Goal: Browse casually: Explore the website without a specific task or goal

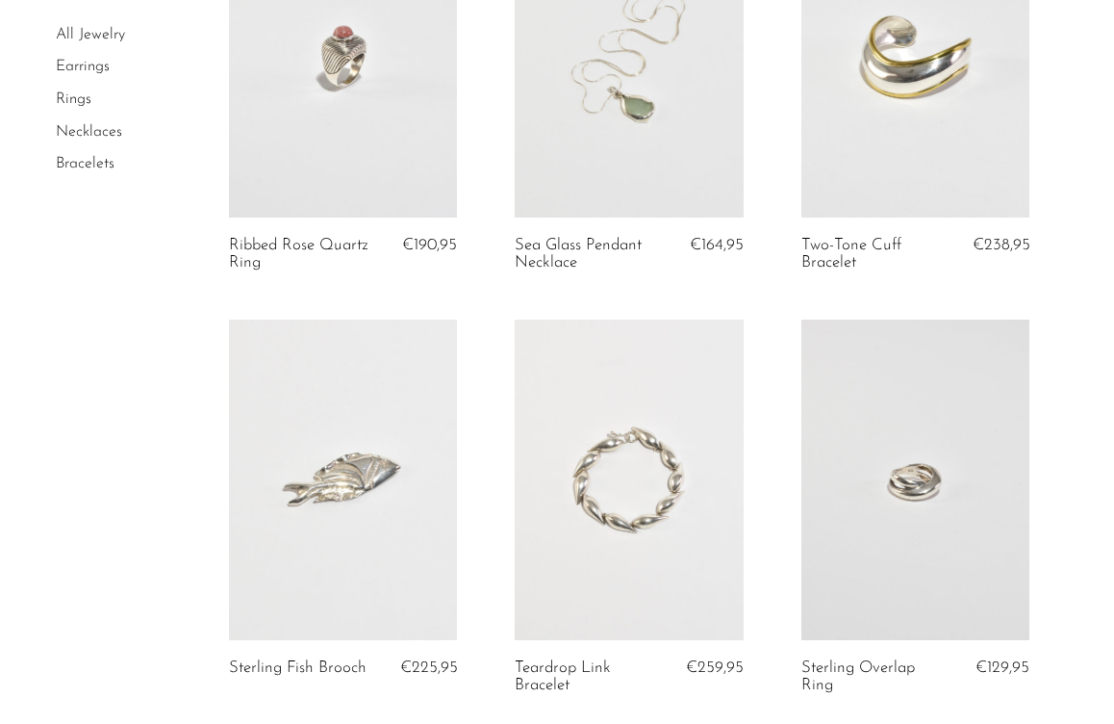
scroll to position [1025, 0]
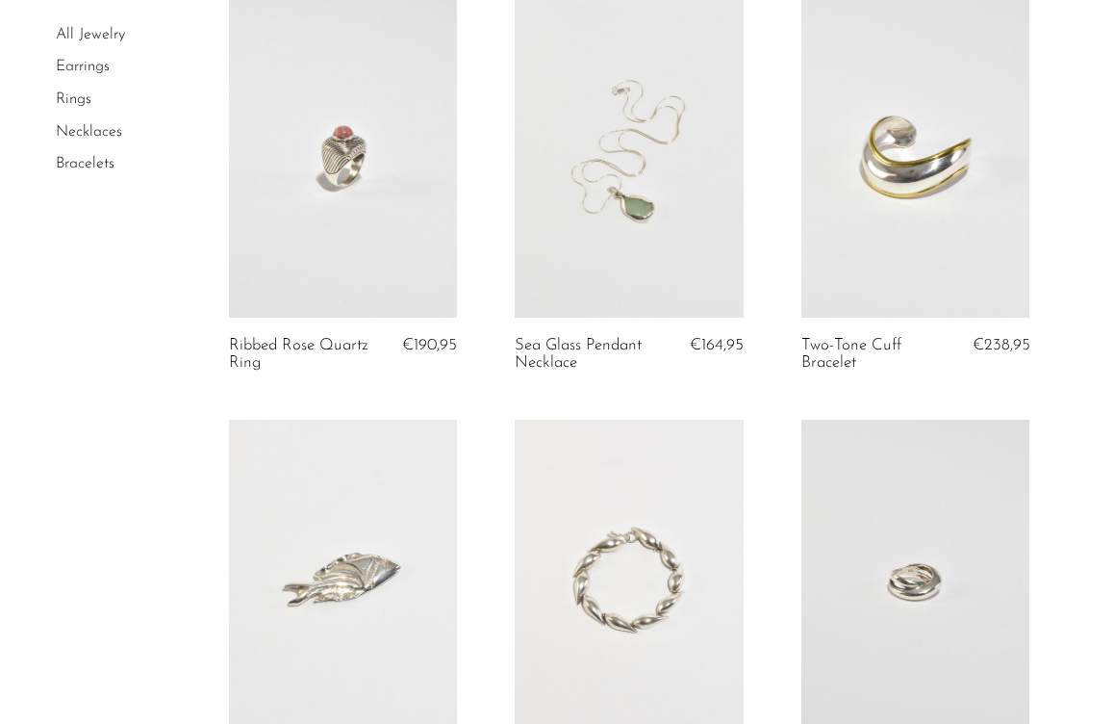
click at [854, 276] on link at bounding box center [916, 157] width 228 height 320
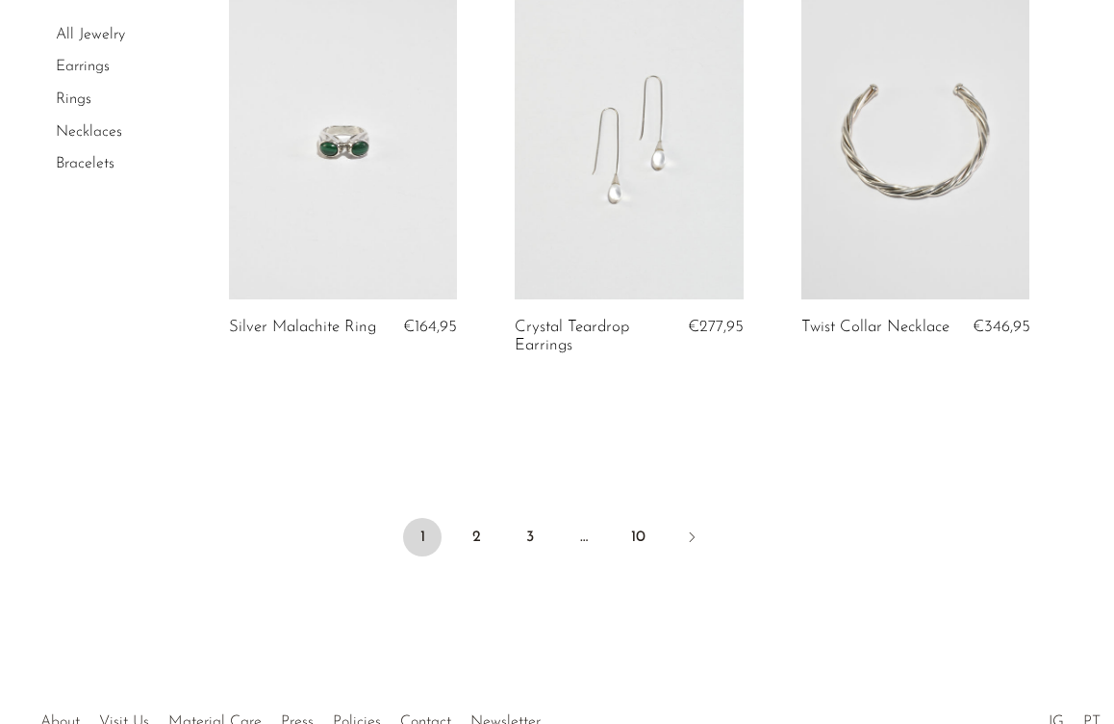
scroll to position [4965, 0]
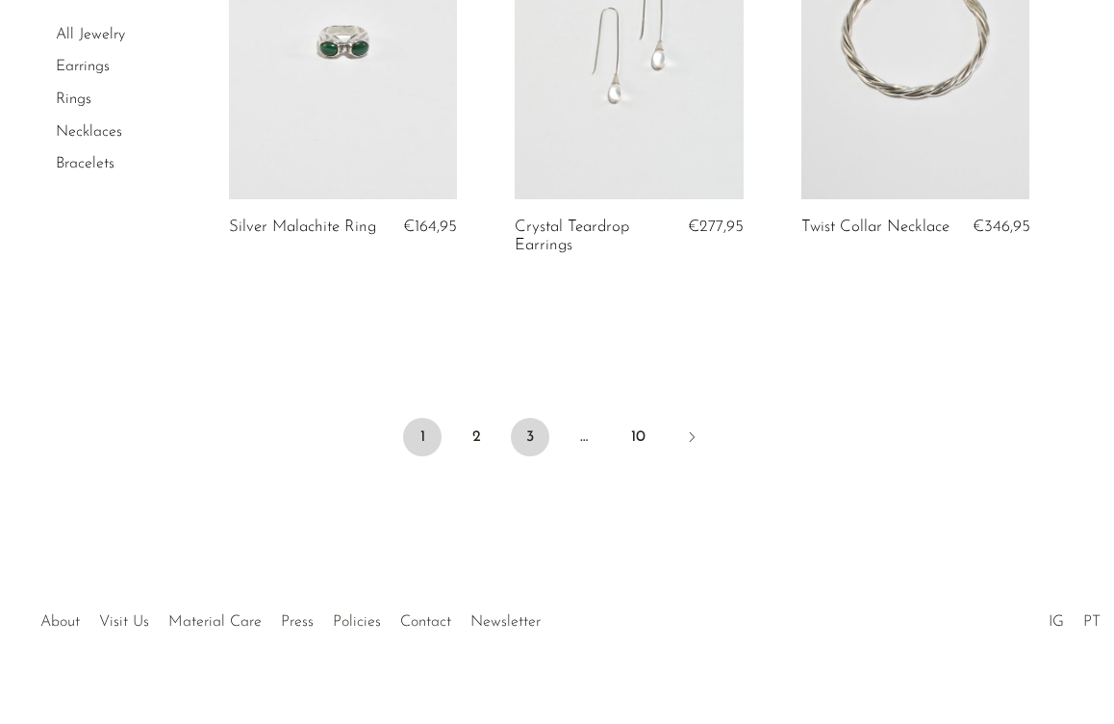
click at [525, 418] on link "3" at bounding box center [530, 437] width 38 height 38
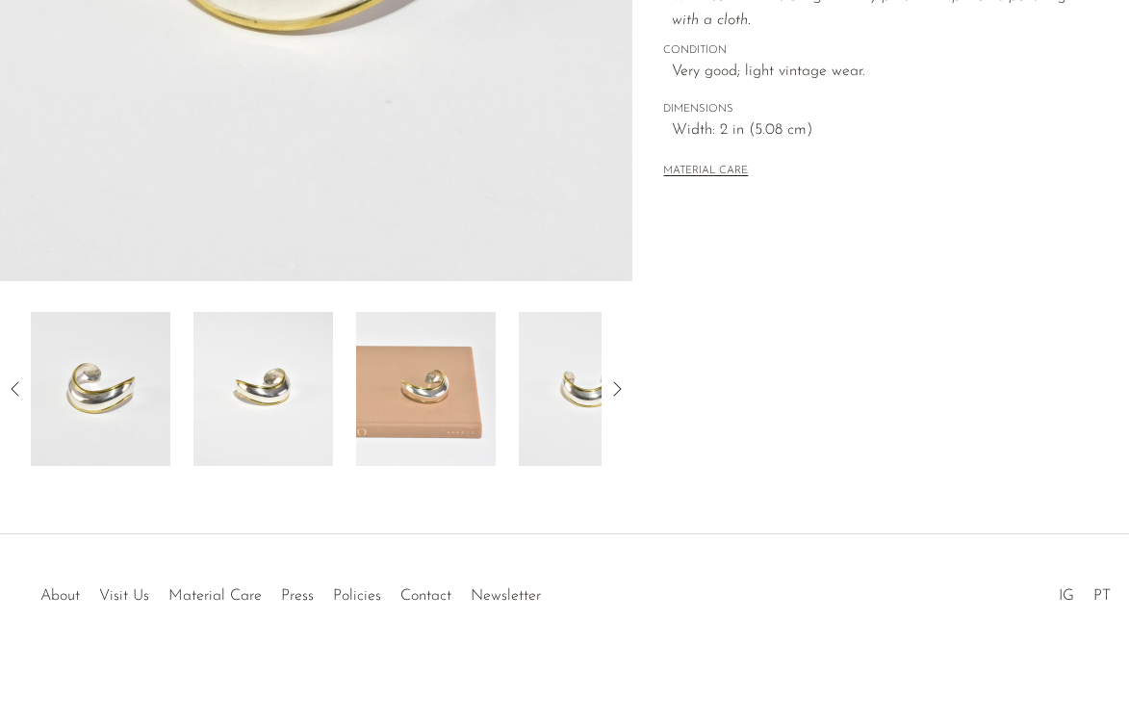
scroll to position [529, 0]
click at [619, 381] on icon at bounding box center [616, 388] width 23 height 23
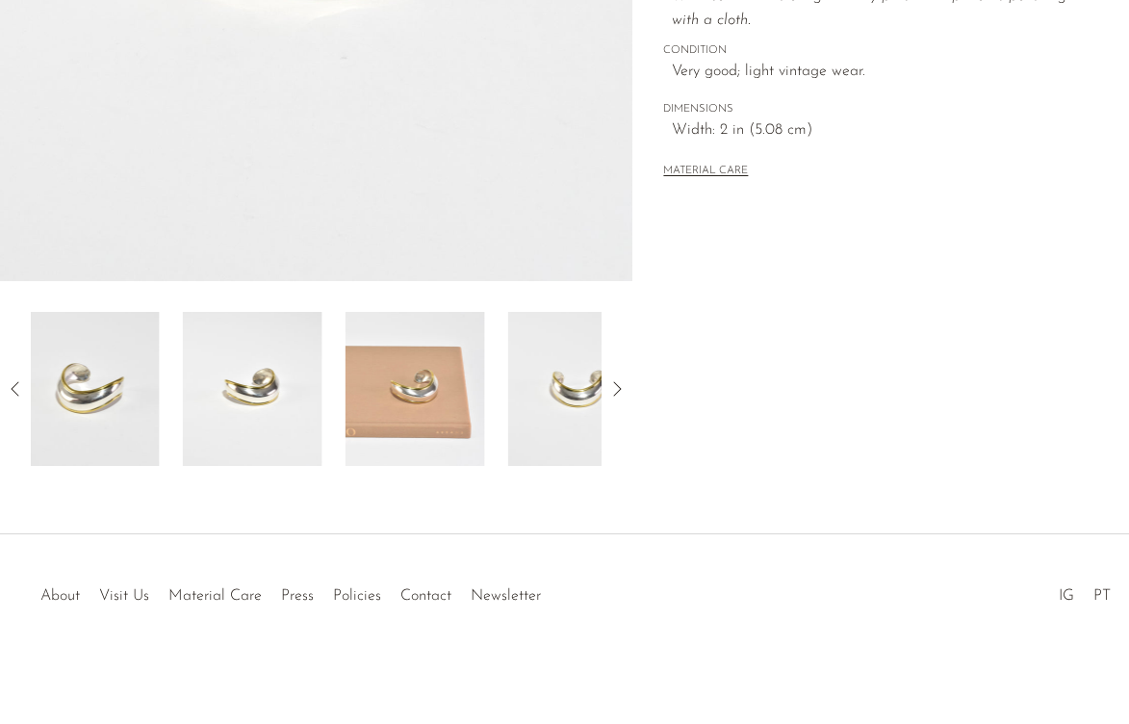
click at [619, 381] on icon at bounding box center [616, 388] width 23 height 23
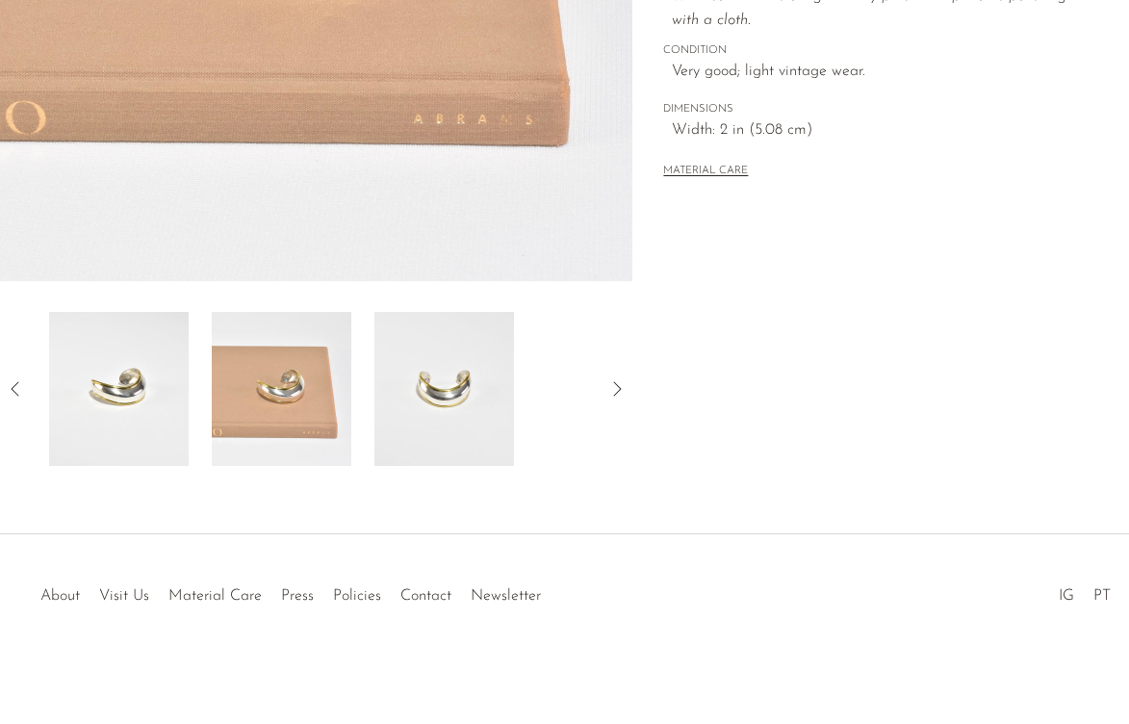
click at [619, 381] on icon at bounding box center [616, 388] width 23 height 23
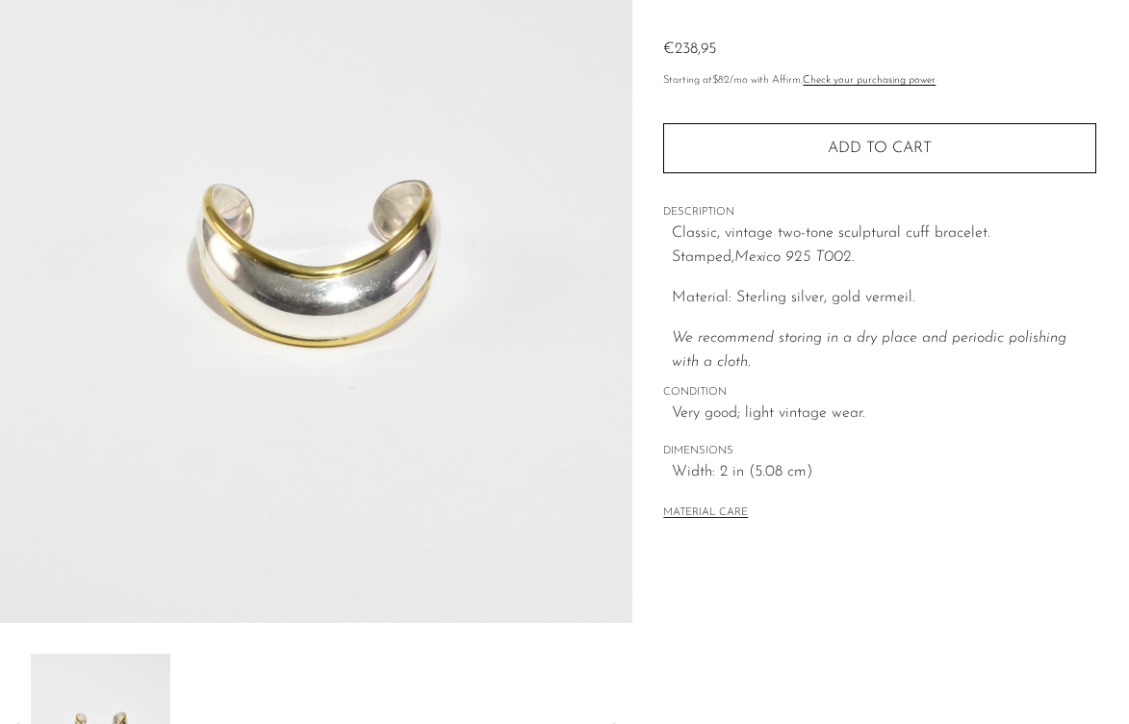
scroll to position [0, 0]
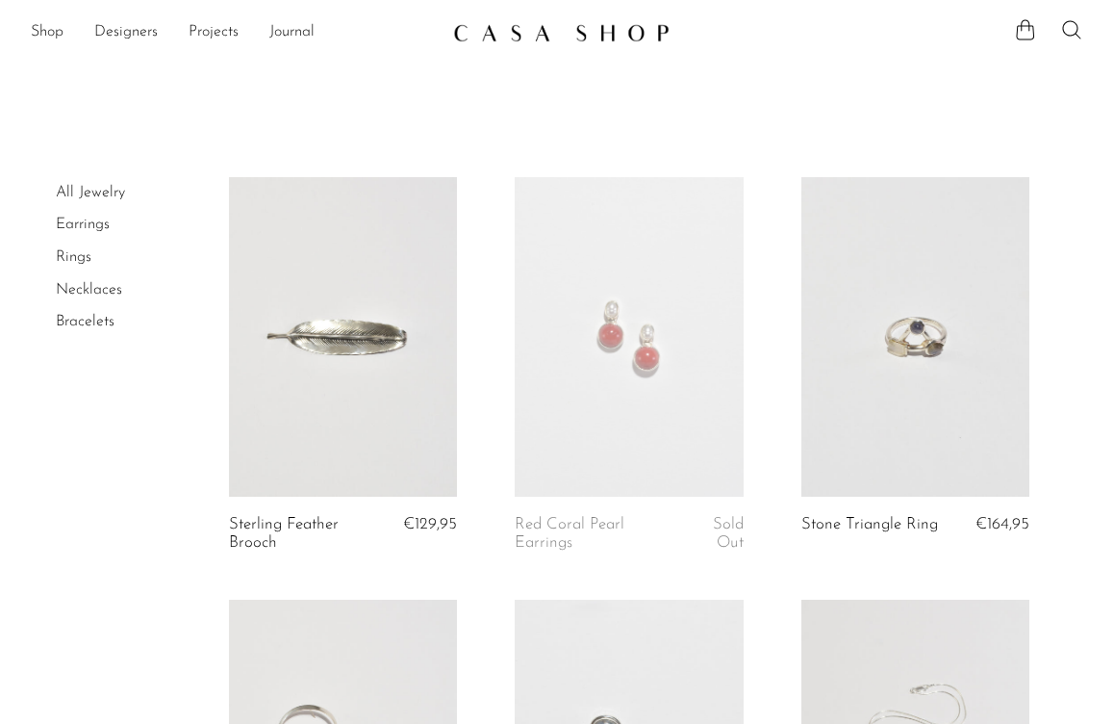
click at [93, 220] on link "Earrings" at bounding box center [83, 224] width 54 height 15
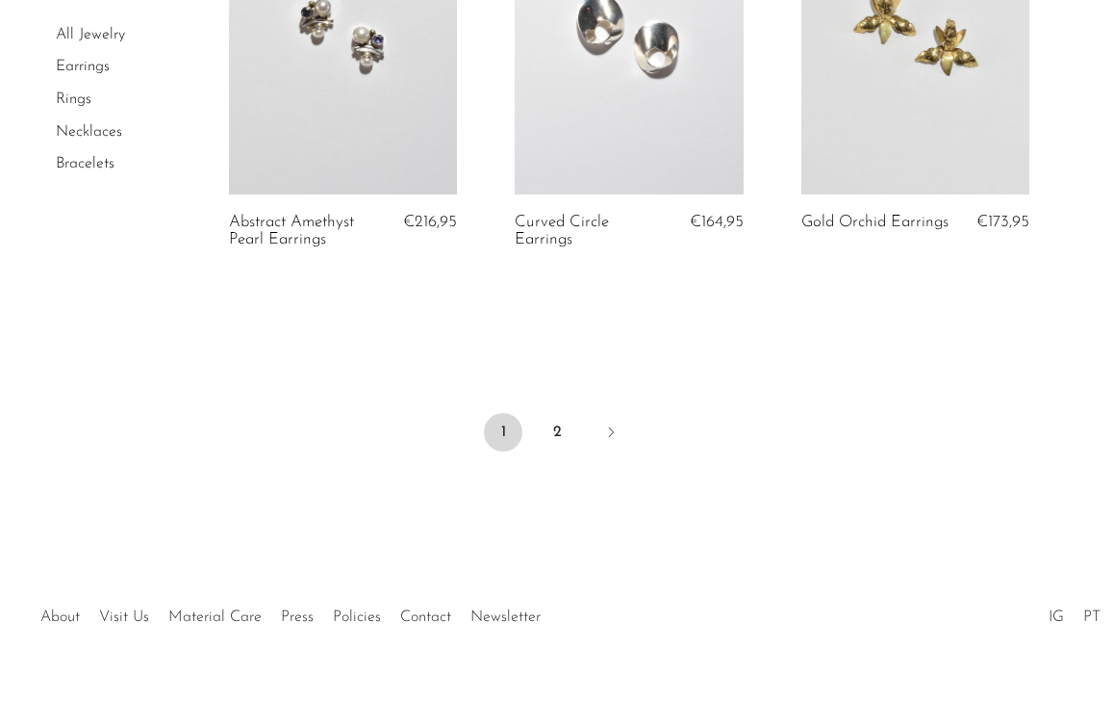
scroll to position [4974, 0]
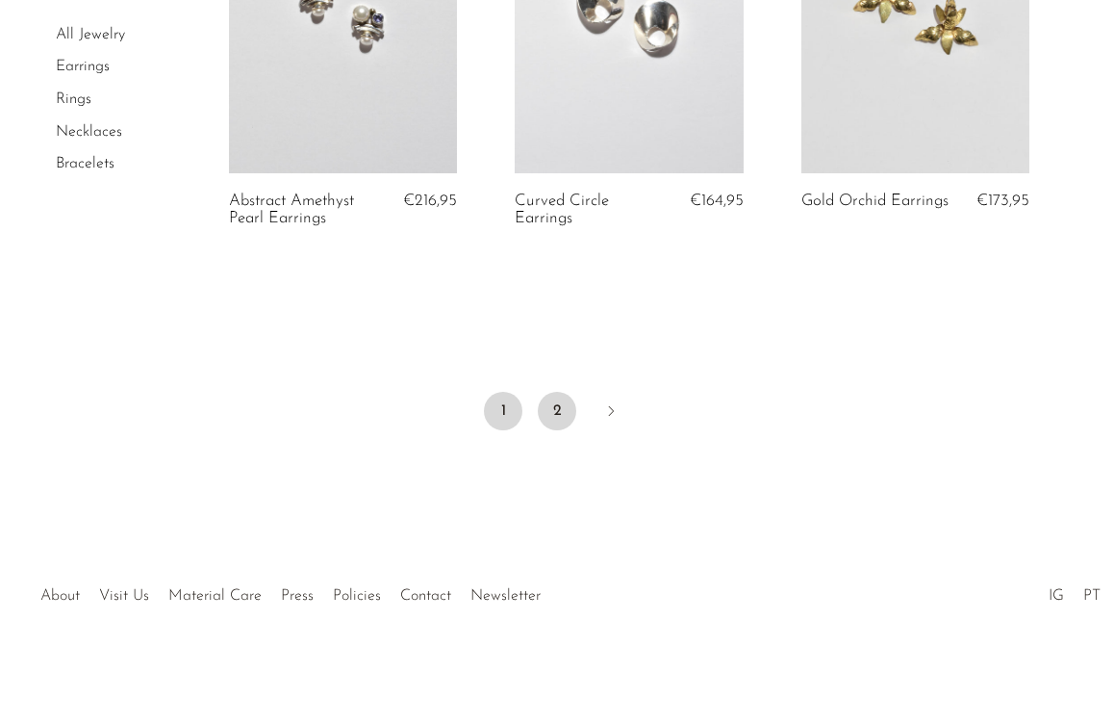
click at [563, 403] on link "2" at bounding box center [557, 411] width 38 height 38
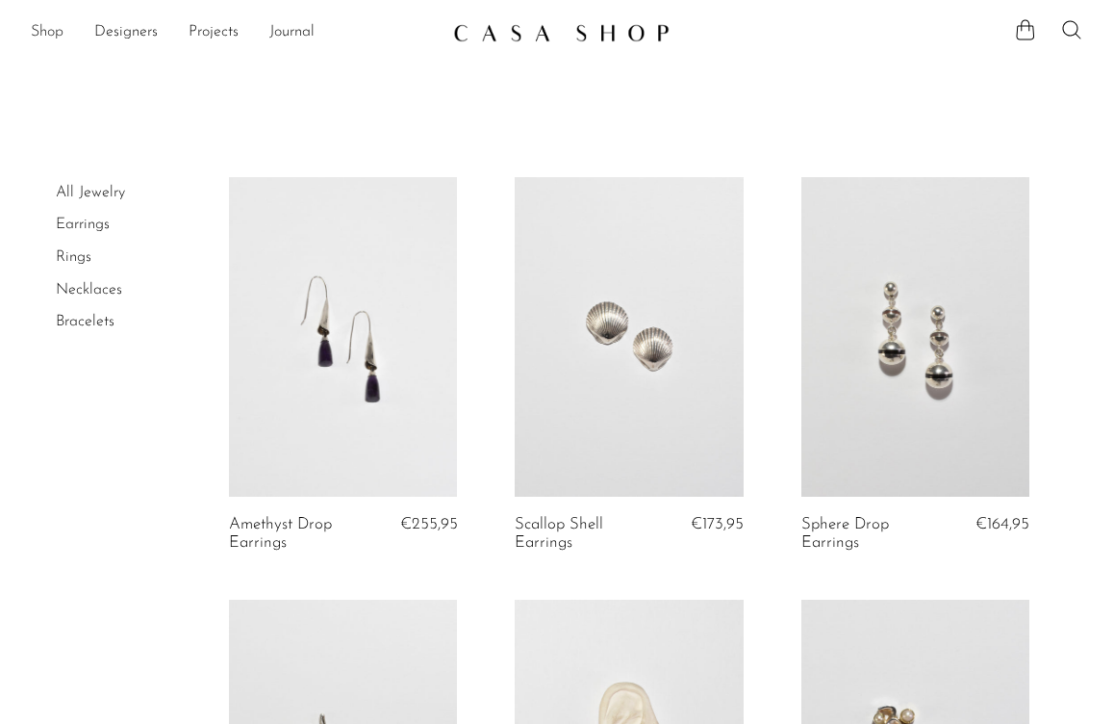
click at [54, 30] on link "Shop" at bounding box center [47, 32] width 33 height 25
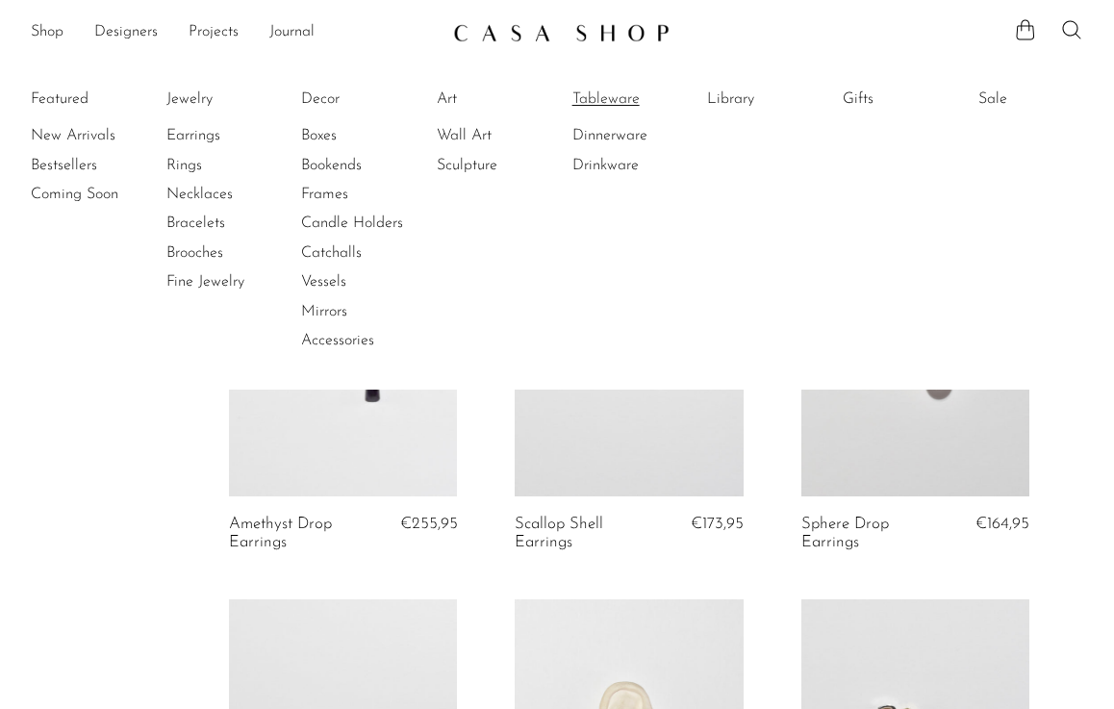
click at [611, 105] on link "Tableware" at bounding box center [645, 99] width 144 height 21
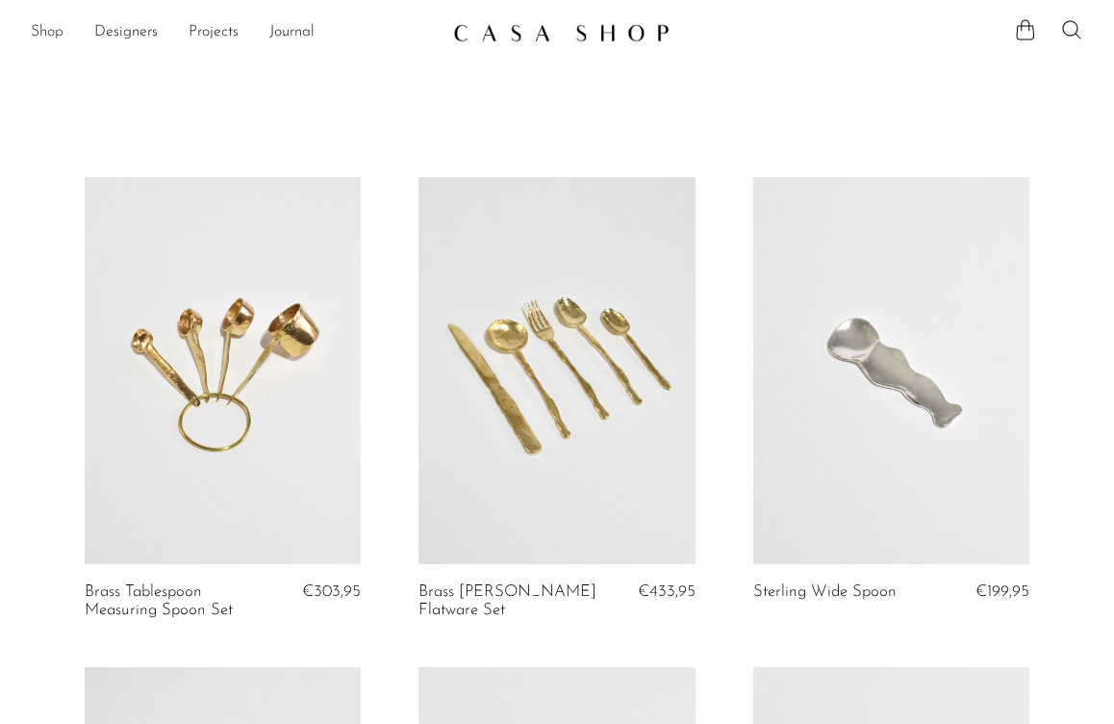
click at [64, 27] on link "Shop" at bounding box center [47, 32] width 33 height 25
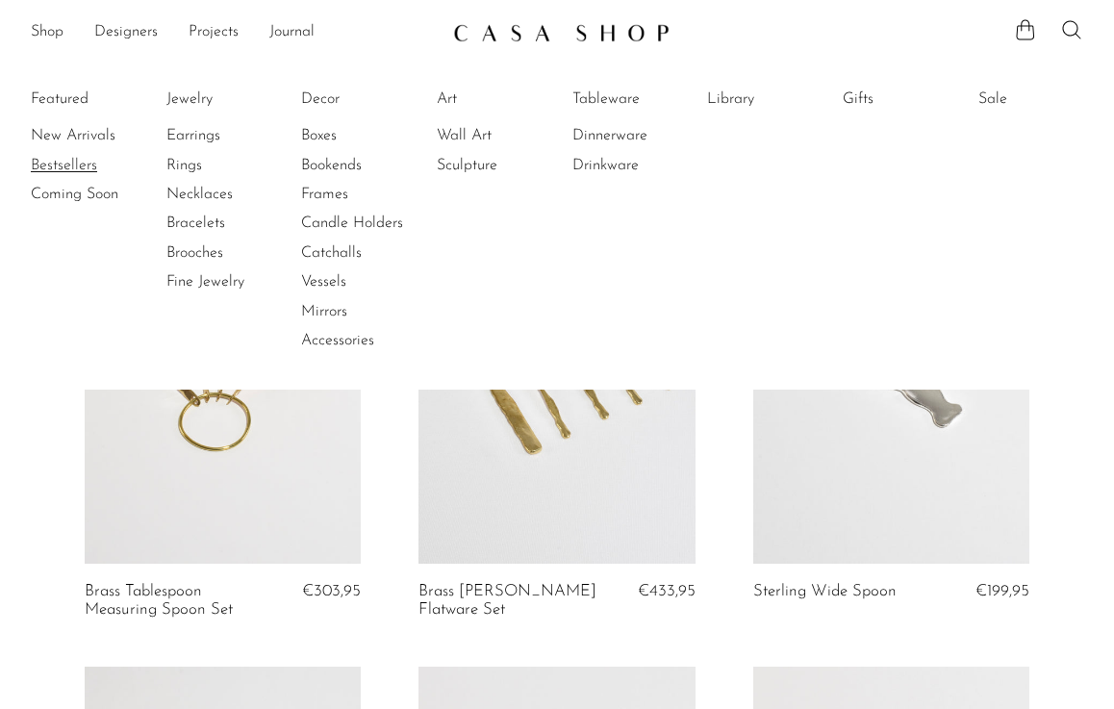
click at [72, 168] on link "Bestsellers" at bounding box center [103, 165] width 144 height 21
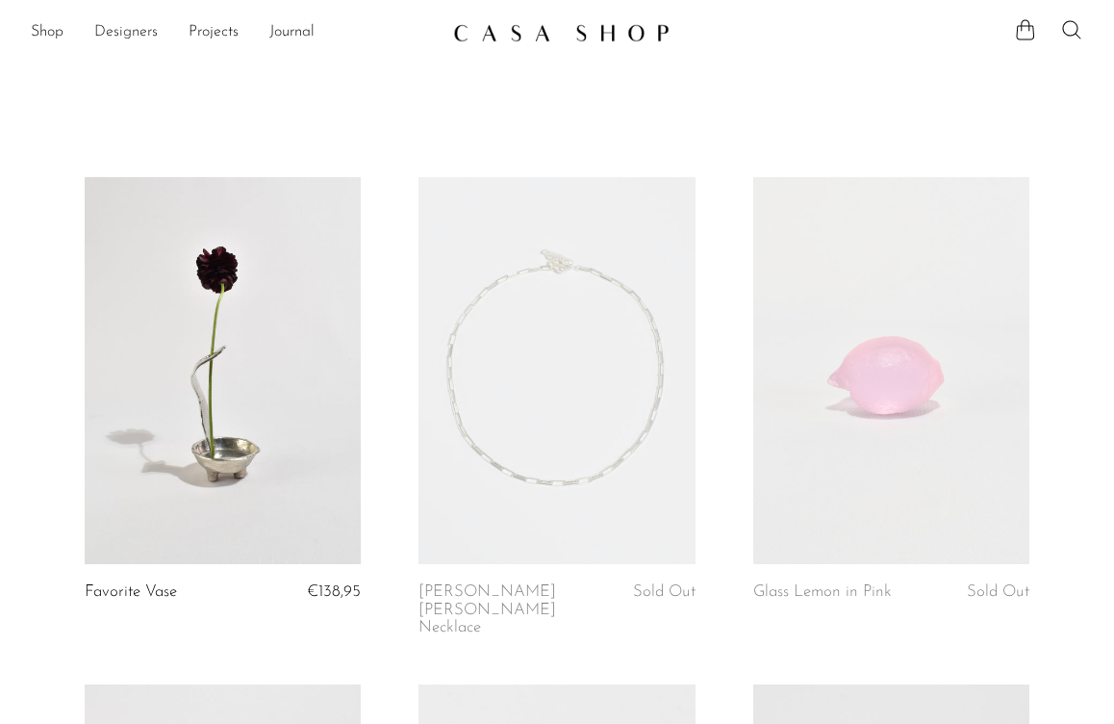
click at [107, 28] on link "Designers" at bounding box center [126, 32] width 64 height 25
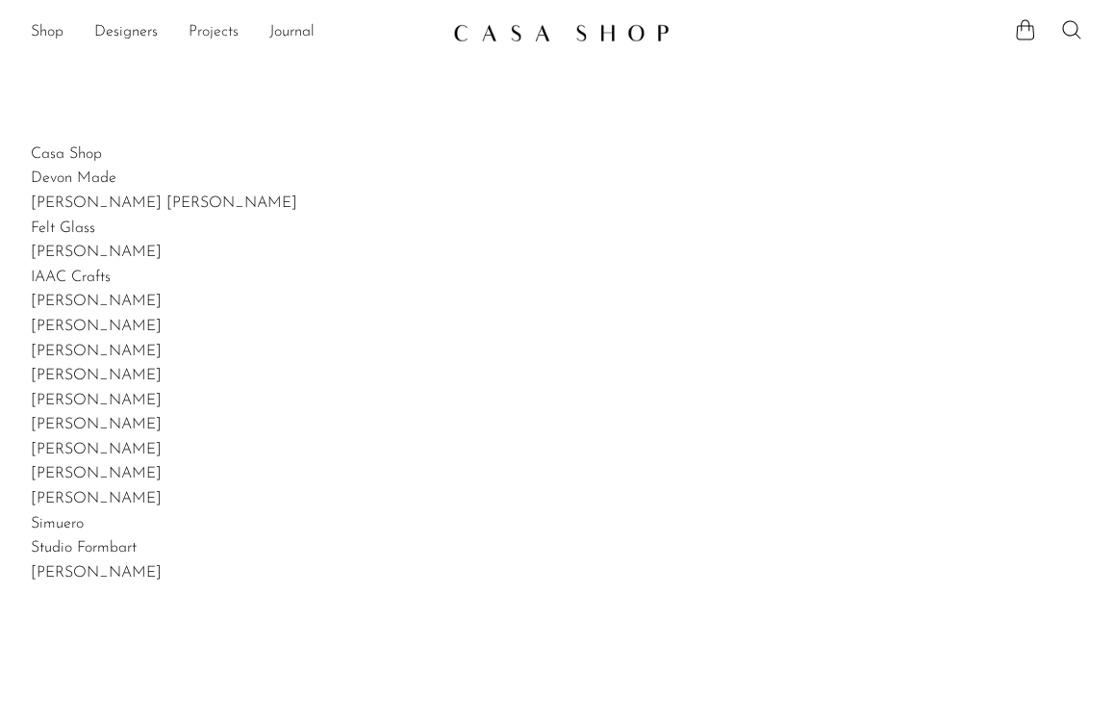
click at [216, 37] on link "Projects" at bounding box center [214, 32] width 50 height 25
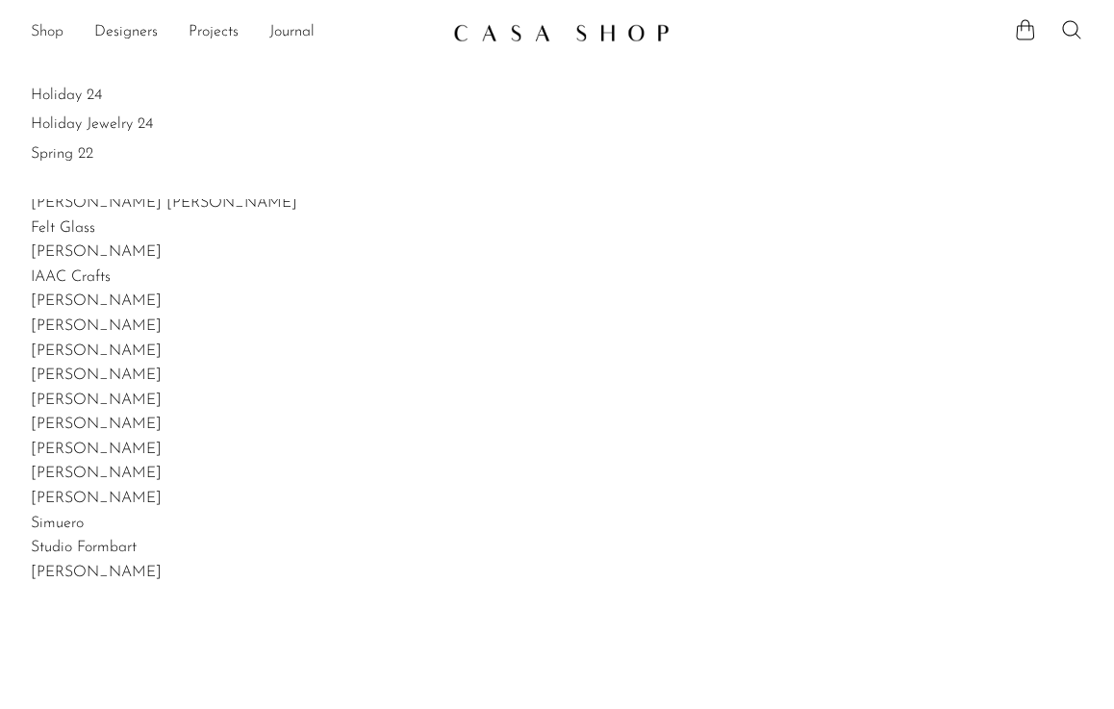
click at [52, 31] on link "Shop" at bounding box center [47, 32] width 33 height 25
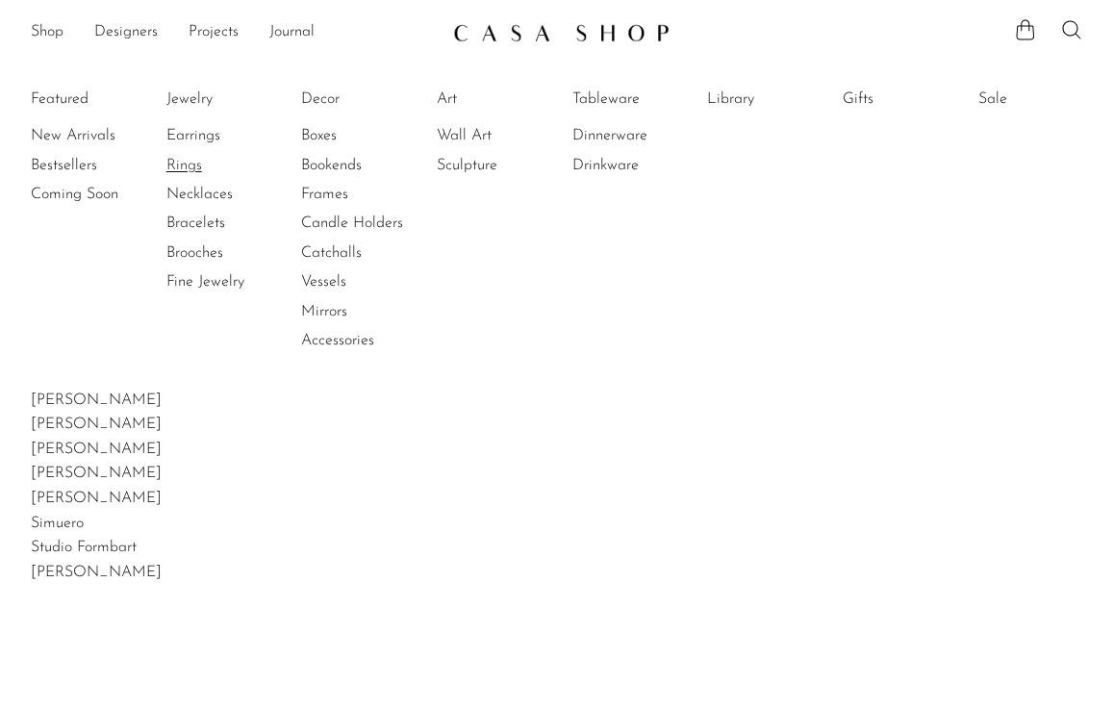
click at [190, 175] on link "Rings" at bounding box center [238, 165] width 144 height 21
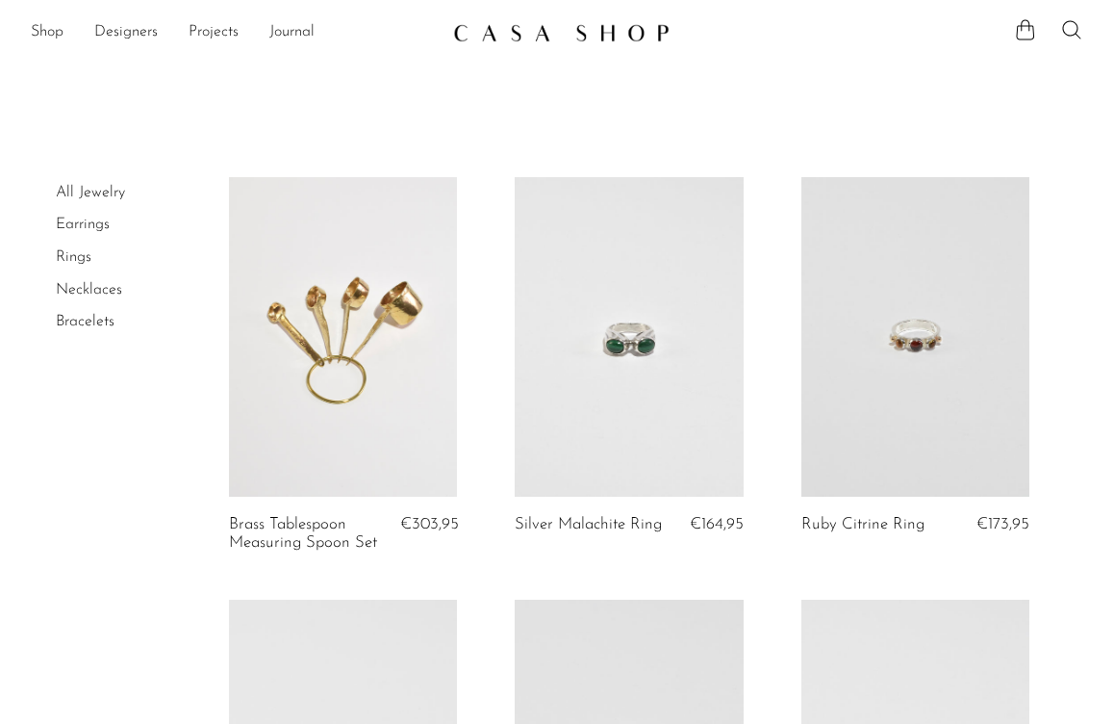
click at [498, 38] on img at bounding box center [561, 32] width 217 height 19
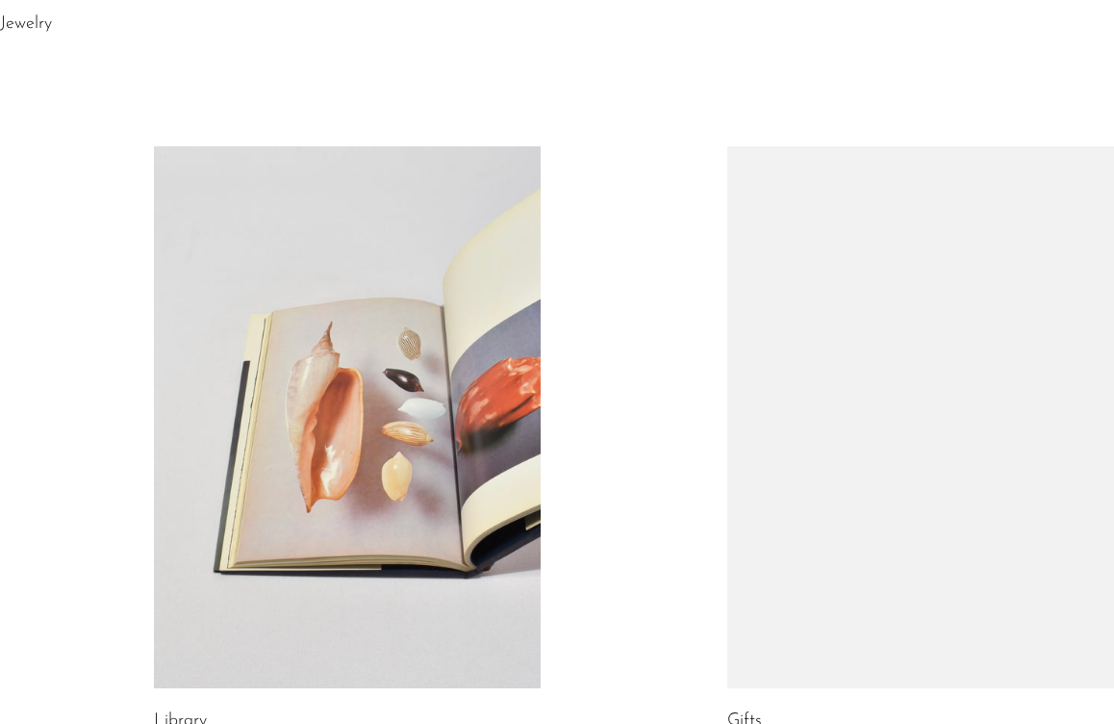
scroll to position [848, 0]
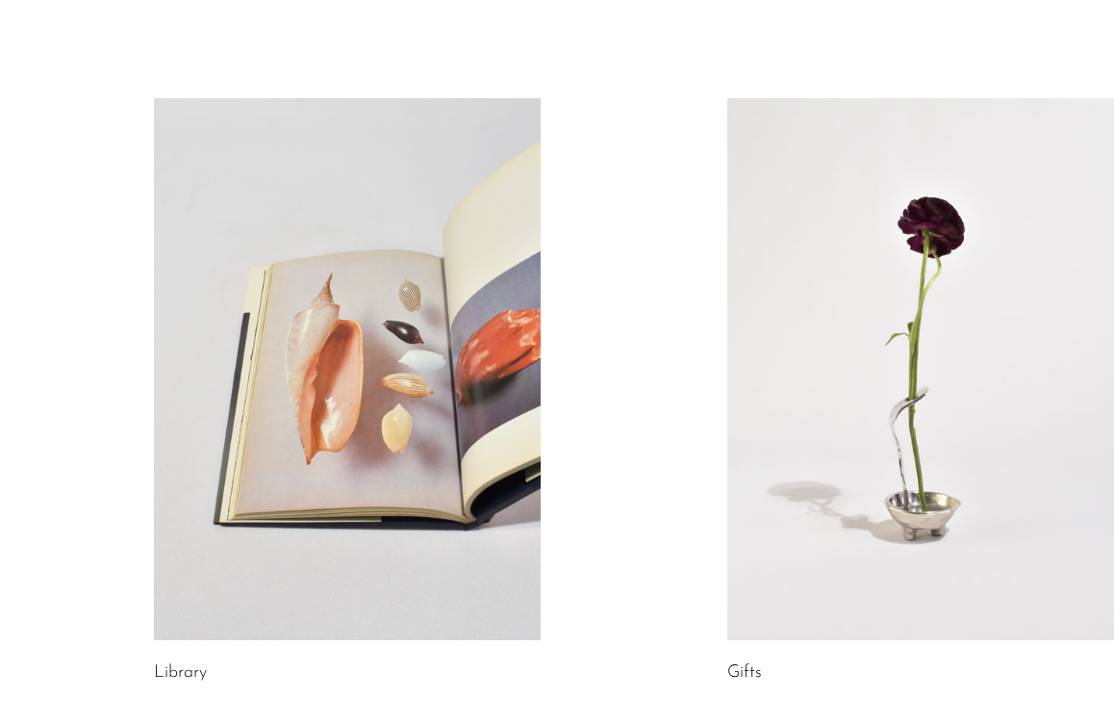
click at [322, 597] on link at bounding box center [347, 369] width 387 height 542
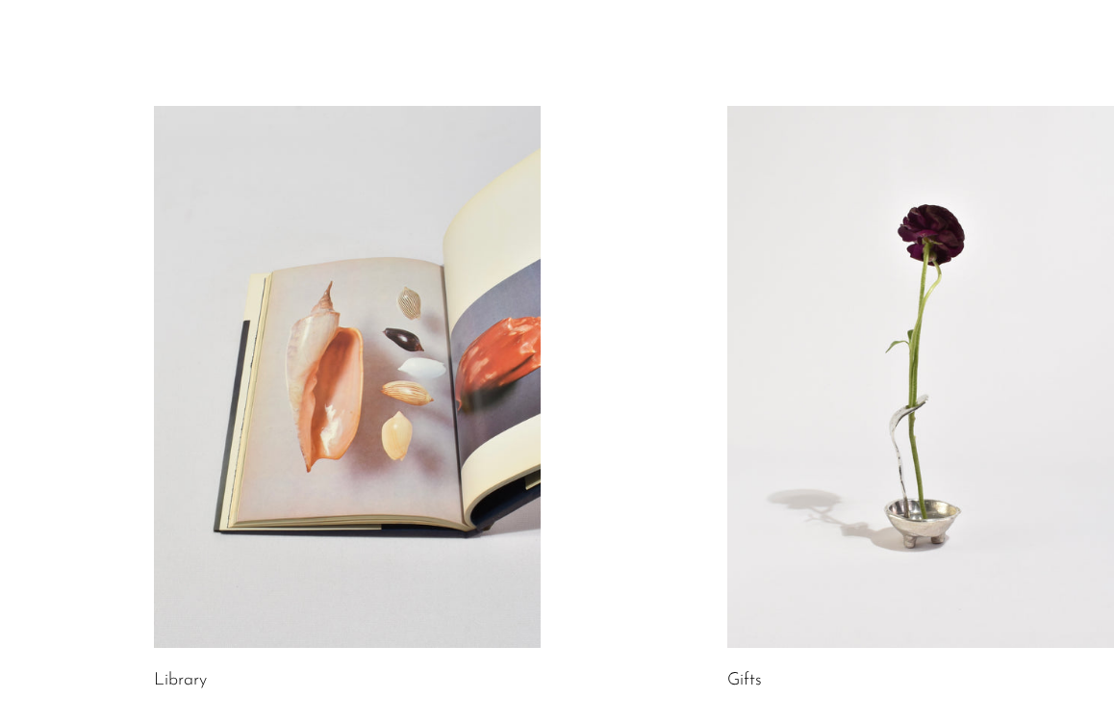
click at [936, 461] on link at bounding box center [921, 377] width 387 height 542
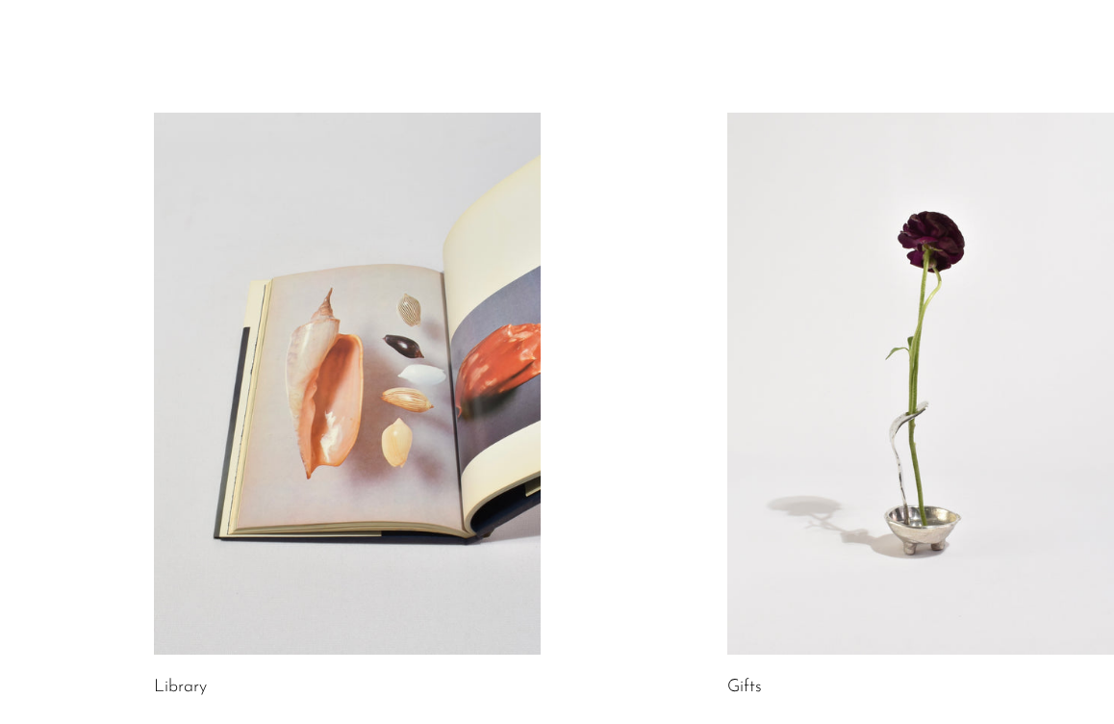
scroll to position [1093, 0]
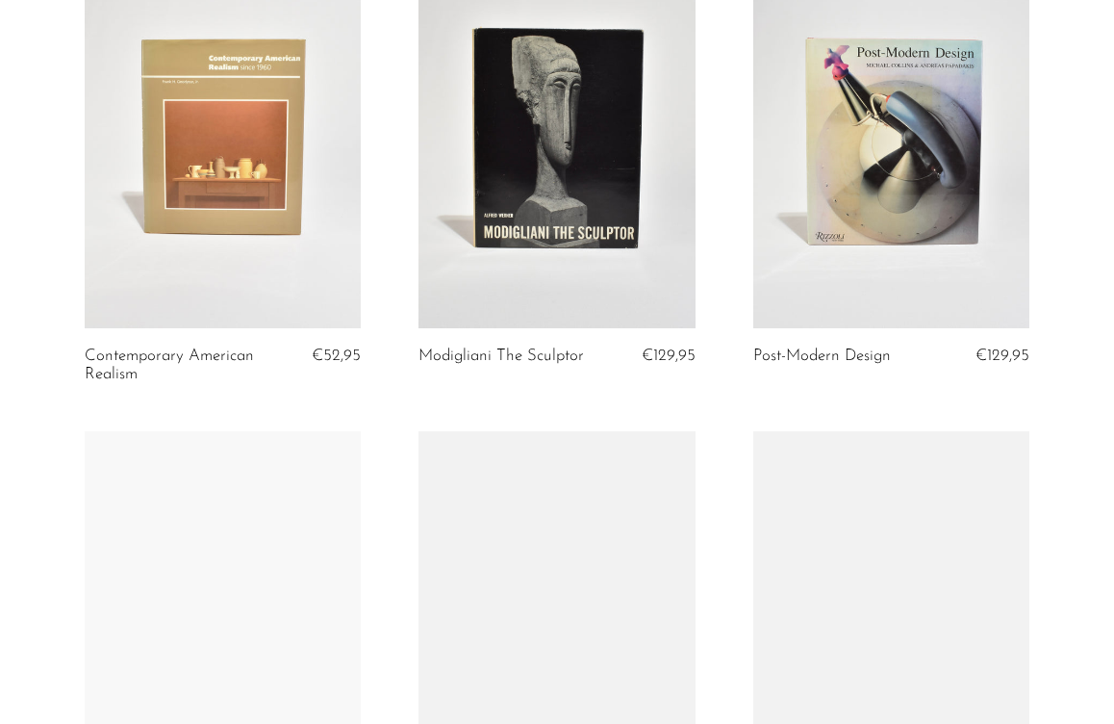
scroll to position [779, 0]
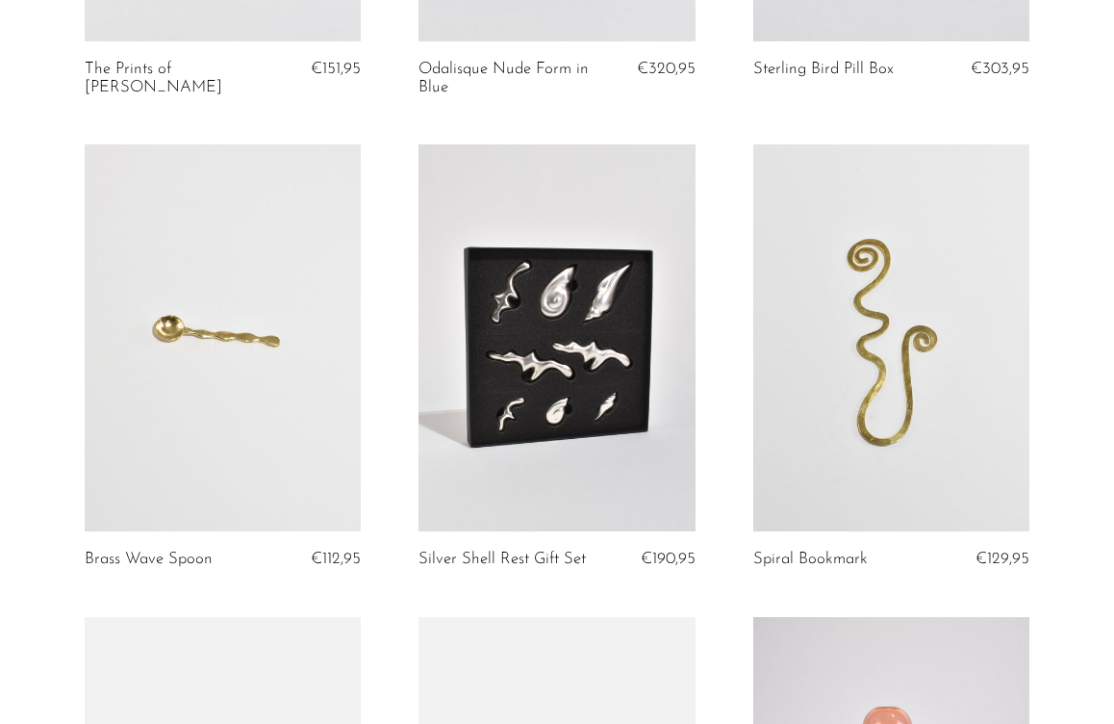
scroll to position [4051, 0]
